Goal: Information Seeking & Learning: Learn about a topic

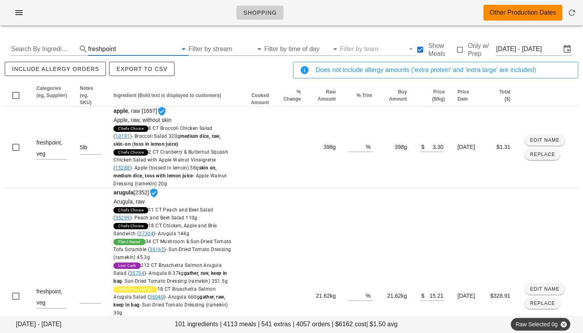
click at [123, 50] on input "text" at bounding box center [147, 49] width 60 height 13
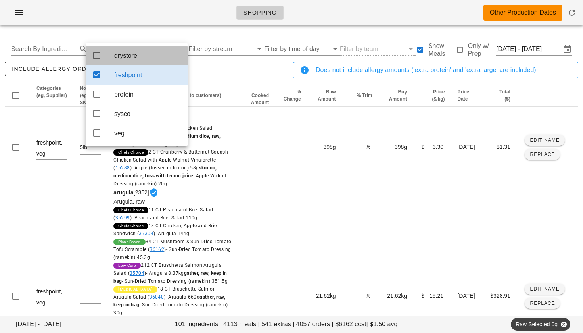
click at [97, 55] on icon at bounding box center [97, 56] width 10 height 10
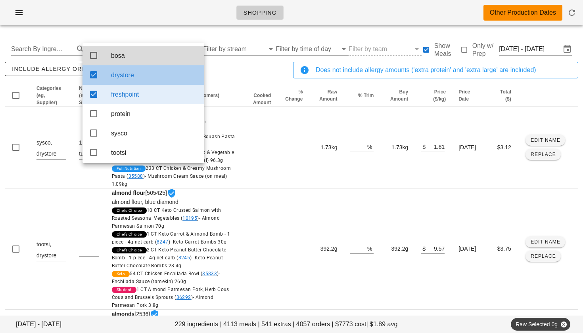
click at [97, 76] on icon at bounding box center [94, 75] width 10 height 10
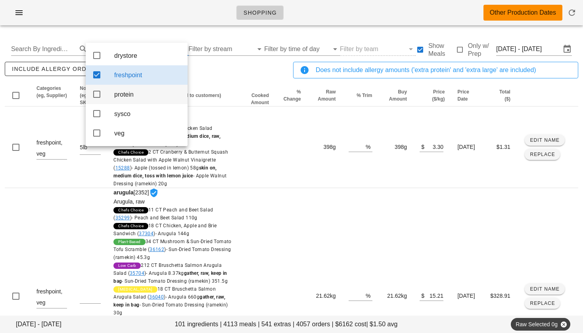
click at [96, 94] on icon at bounding box center [97, 95] width 10 height 10
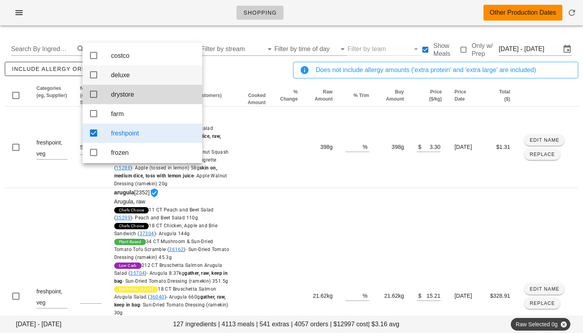
click at [95, 76] on icon at bounding box center [94, 75] width 10 height 10
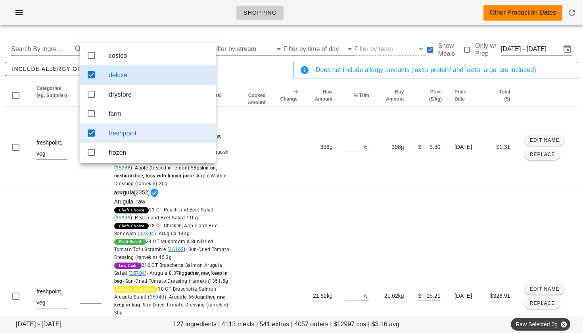
drag, startPoint x: 92, startPoint y: 136, endPoint x: 80, endPoint y: 84, distance: 53.3
click at [92, 136] on icon at bounding box center [91, 133] width 10 height 10
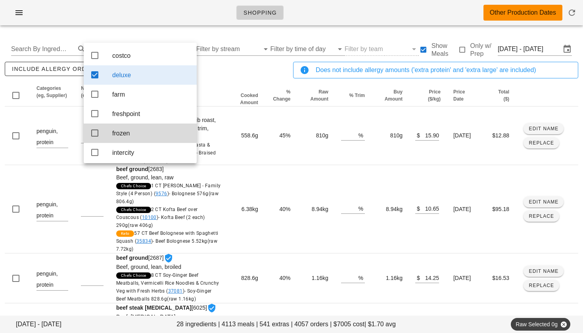
click at [94, 74] on icon at bounding box center [95, 75] width 10 height 10
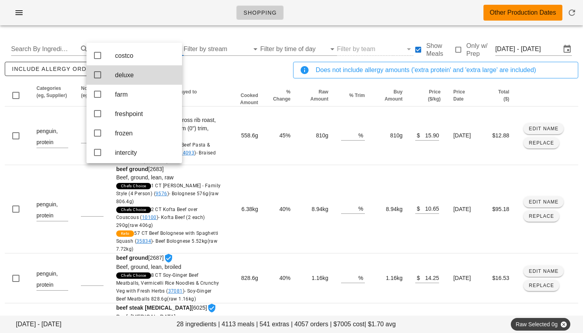
click at [212, 71] on div "include allergy orders Export to CSV" at bounding box center [147, 73] width 288 height 26
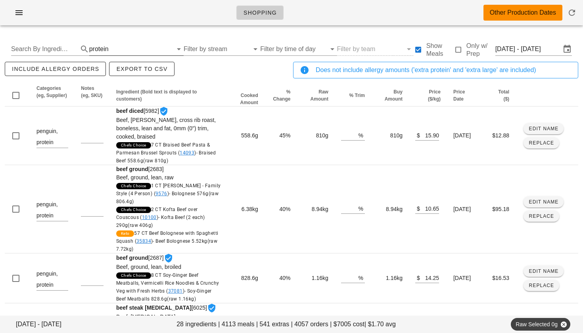
click at [123, 49] on input "text" at bounding box center [141, 49] width 62 height 13
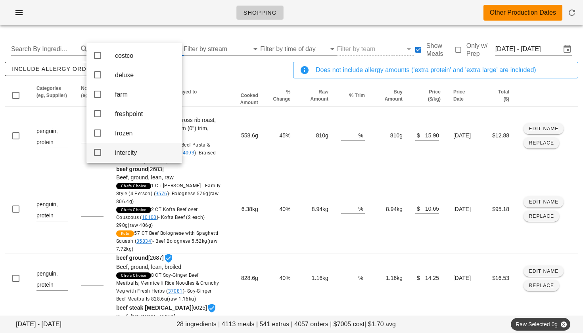
scroll to position [88, 0]
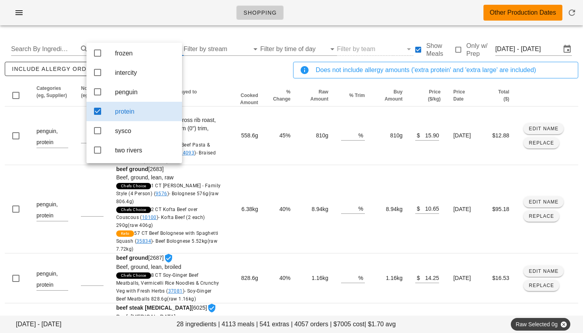
click at [96, 109] on icon at bounding box center [98, 112] width 10 height 10
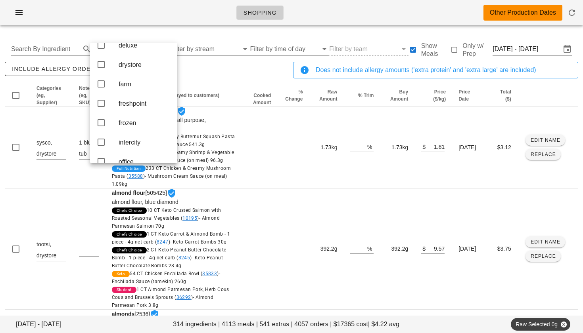
click at [179, 81] on div "include allergy orders Export to CSV" at bounding box center [147, 73] width 288 height 26
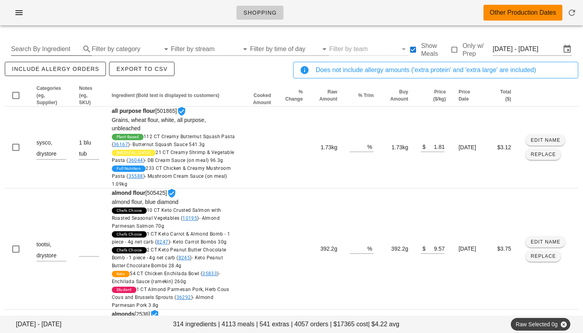
click at [57, 50] on input "Search By Ingredient" at bounding box center [45, 49] width 68 height 13
type input "chicken"
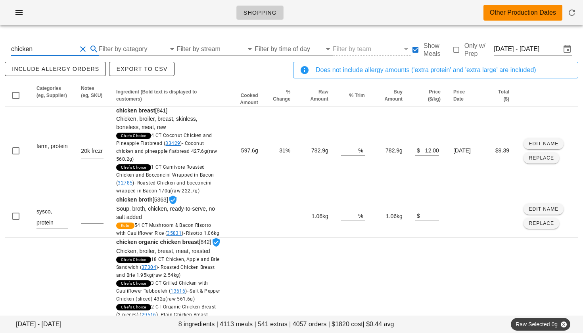
click at [46, 50] on input "chicken" at bounding box center [43, 49] width 65 height 13
click at [82, 49] on button "Clear Search By Ingredient" at bounding box center [83, 49] width 10 height 10
click at [51, 50] on input "text" at bounding box center [45, 49] width 68 height 13
click at [112, 50] on input "Filter by category" at bounding box center [126, 49] width 68 height 13
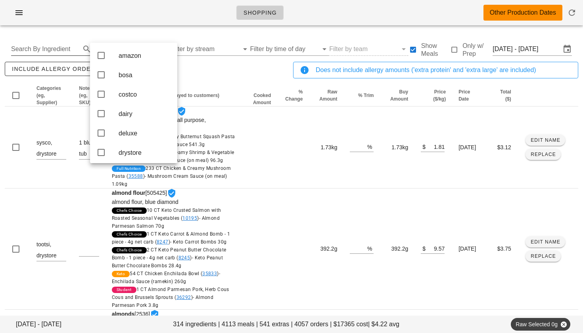
click at [70, 46] on input "Search By Ingredient" at bounding box center [45, 49] width 68 height 13
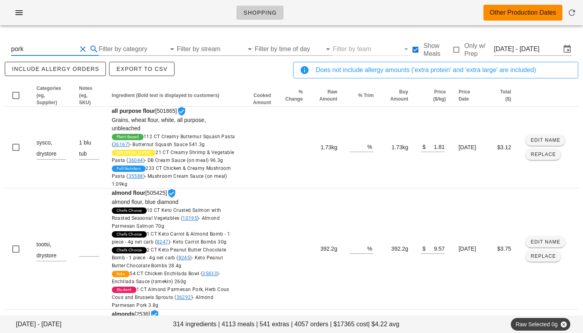
type input "pork"
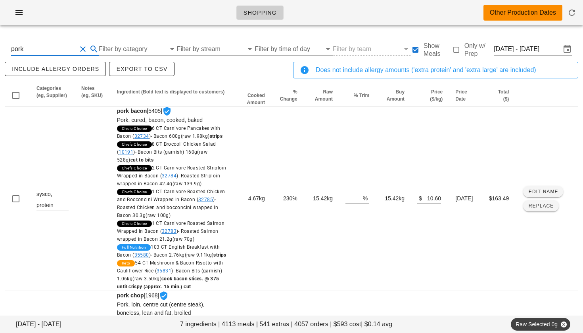
click at [83, 47] on button "Clear Search By Ingredient" at bounding box center [83, 49] width 10 height 10
click at [112, 45] on input "Filter by category" at bounding box center [126, 49] width 68 height 13
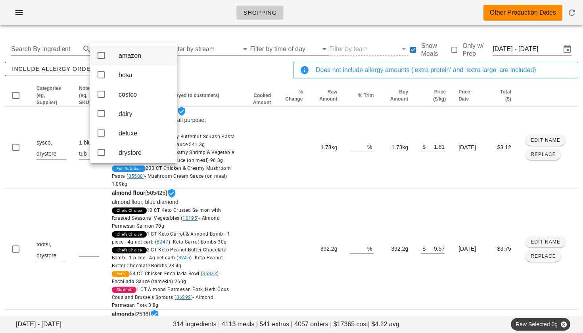
click at [109, 50] on div "amazon" at bounding box center [133, 55] width 87 height 19
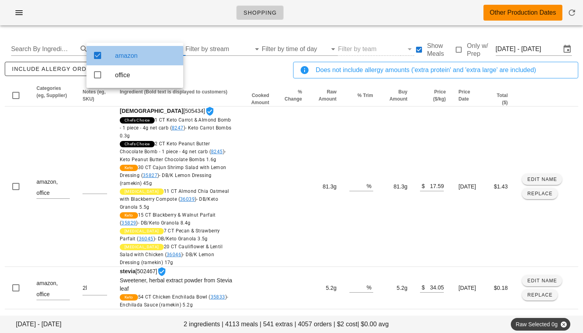
click at [108, 52] on div "amazon" at bounding box center [134, 55] width 97 height 19
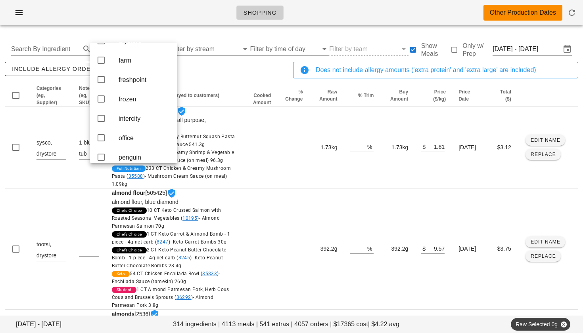
scroll to position [113, 0]
click at [103, 122] on icon at bounding box center [101, 118] width 10 height 10
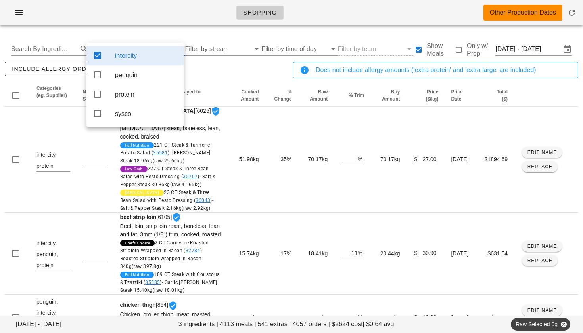
scroll to position [0, 0]
click at [96, 76] on icon at bounding box center [98, 75] width 10 height 10
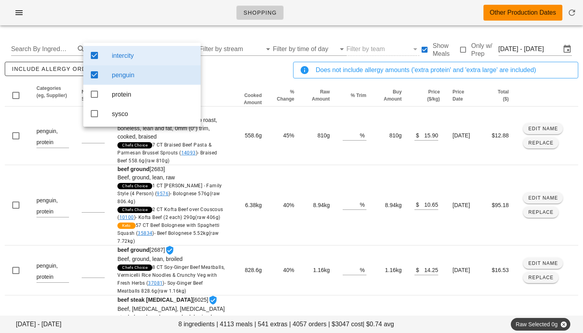
click at [216, 84] on div "include allergy orders Export to CSV" at bounding box center [147, 73] width 288 height 26
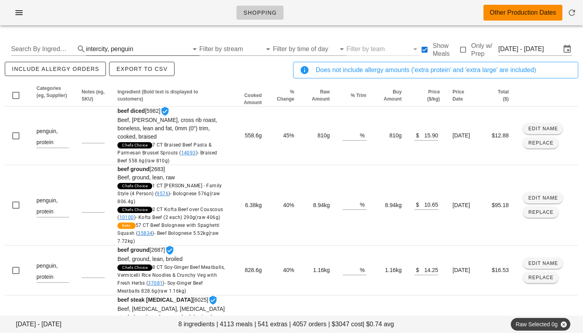
click at [111, 46] on div "penguin" at bounding box center [122, 49] width 23 height 7
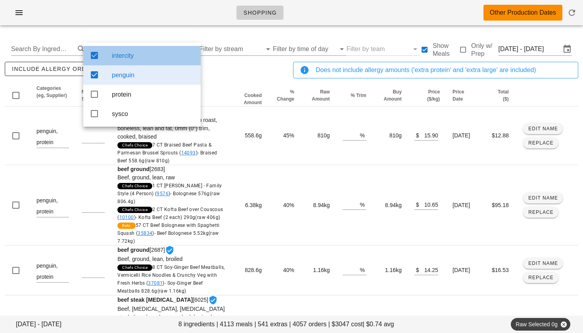
click at [94, 51] on icon at bounding box center [95, 56] width 10 height 10
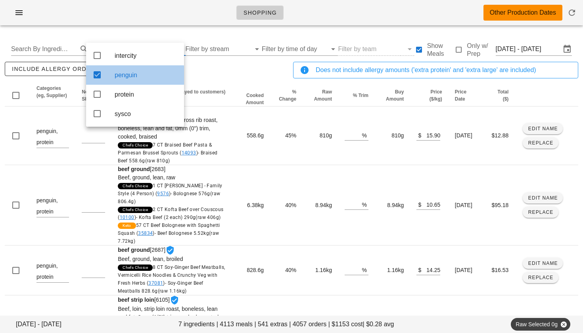
click at [95, 73] on icon at bounding box center [97, 75] width 10 height 10
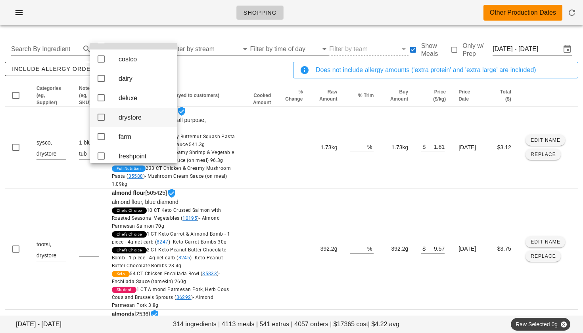
scroll to position [37, 0]
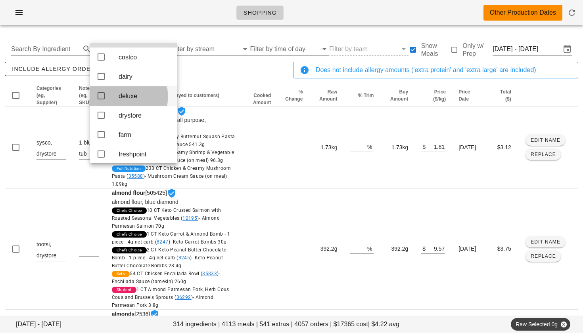
click at [101, 101] on icon at bounding box center [101, 96] width 10 height 10
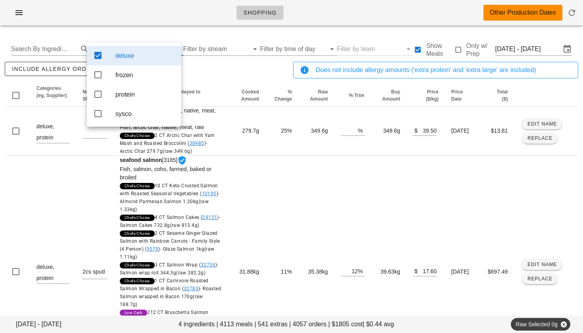
scroll to position [0, 0]
click at [242, 81] on div "include allergy orders Export to CSV" at bounding box center [147, 73] width 288 height 26
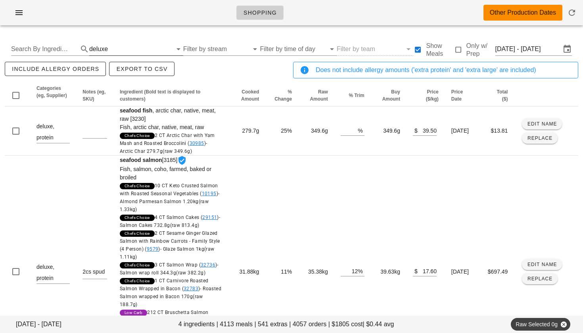
click at [105, 49] on div "deluxe" at bounding box center [130, 49] width 83 height 13
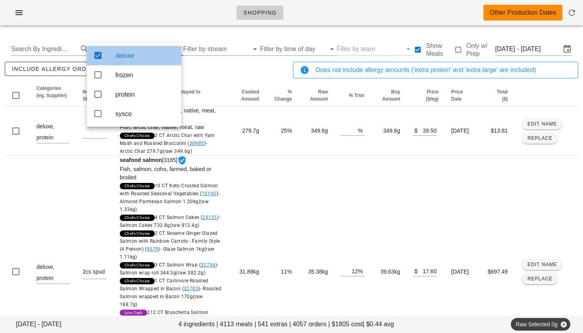
click at [101, 57] on icon at bounding box center [98, 56] width 10 height 10
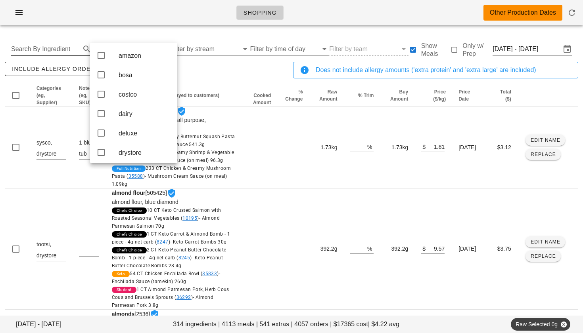
click at [66, 49] on input "Search By Ingredient" at bounding box center [45, 49] width 68 height 13
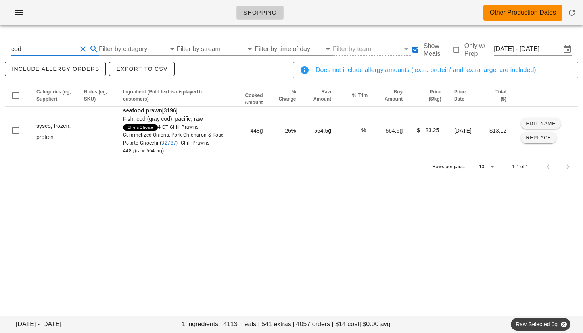
drag, startPoint x: 73, startPoint y: 49, endPoint x: 0, endPoint y: 45, distance: 72.7
click at [0, 45] on div "[DATE] - [DATE] 1 ingredients | 4113 meals | 541 extras | 4057 orders | $14 cos…" at bounding box center [291, 114] width 583 height 164
type input "pork"
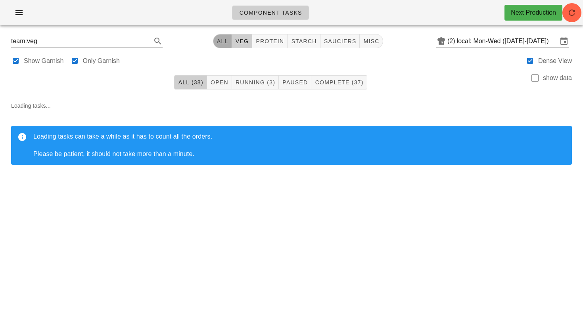
click at [220, 39] on span "All" at bounding box center [222, 41] width 12 height 6
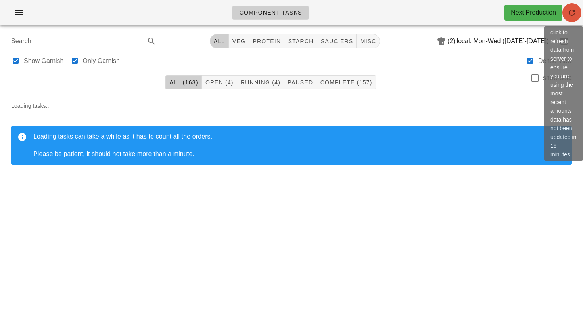
click at [573, 13] on icon "button" at bounding box center [572, 13] width 10 height 10
